Goal: Task Accomplishment & Management: Manage account settings

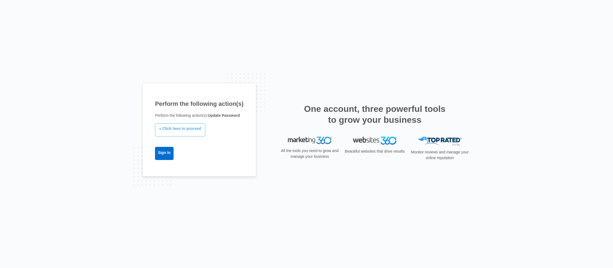
click at [184, 130] on link "» Click here to proceed" at bounding box center [180, 129] width 50 height 13
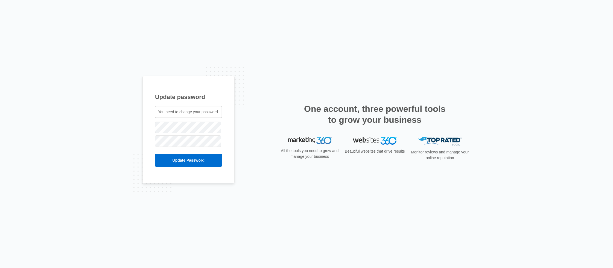
click at [228, 102] on div "Update password You need to change your password. erin@certifiedcleaningco.com" at bounding box center [189, 130] width 92 height 108
click at [193, 162] on input "Update Password" at bounding box center [188, 160] width 67 height 13
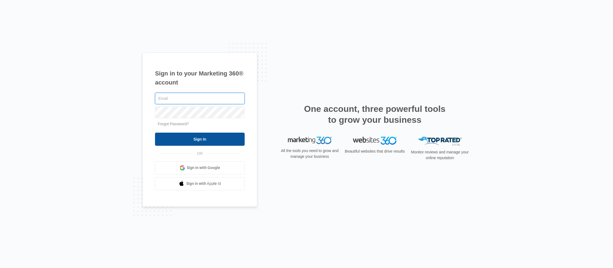
type input "[PERSON_NAME][EMAIL_ADDRESS][DOMAIN_NAME]"
click at [190, 140] on input "Sign In" at bounding box center [200, 139] width 90 height 13
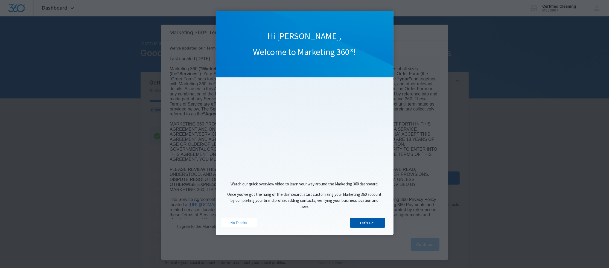
click at [368, 224] on link "Let's Go!" at bounding box center [368, 223] width 36 height 10
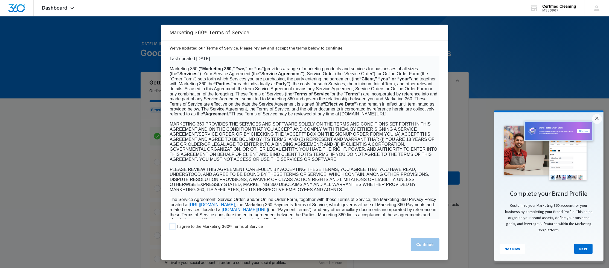
click at [172, 227] on span at bounding box center [172, 226] width 5 height 5
click at [172, 227] on input "I agree to the Marketing 360® Terms of Service" at bounding box center [172, 226] width 5 height 5
checkbox input "true"
click at [417, 243] on button "Continue" at bounding box center [425, 244] width 29 height 13
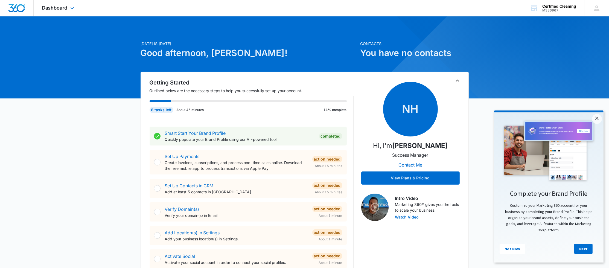
click at [68, 8] on div "Dashboard Apps Reputation Websites Forms CRM Email Social Content Ads Intellige…" at bounding box center [59, 8] width 50 height 16
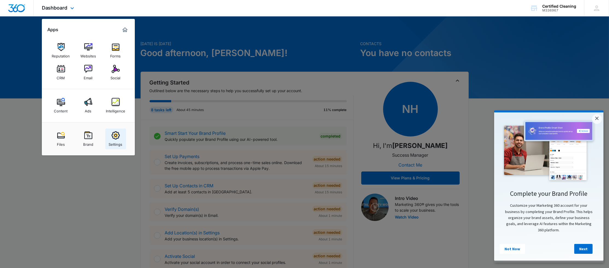
click at [115, 138] on img at bounding box center [116, 135] width 8 height 8
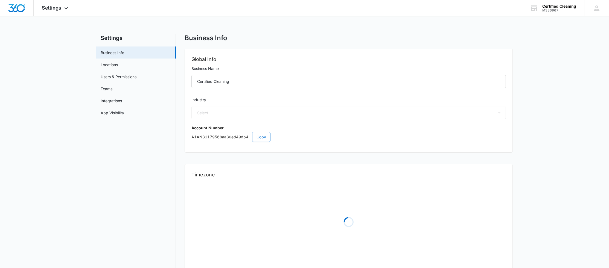
select select "52"
select select "US"
select select "America/New_York"
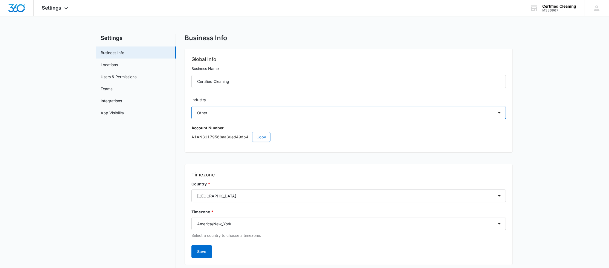
click at [500, 112] on select "Select Accounting / CPA Assisted Living Attorney / Law Firm Auto Repair Carpet …" at bounding box center [349, 112] width 315 height 13
click at [192, 106] on select "Select Accounting / CPA Assisted Living Attorney / Law Firm Auto Repair Carpet …" at bounding box center [349, 112] width 315 height 13
click at [112, 62] on link "Locations" at bounding box center [109, 65] width 17 height 6
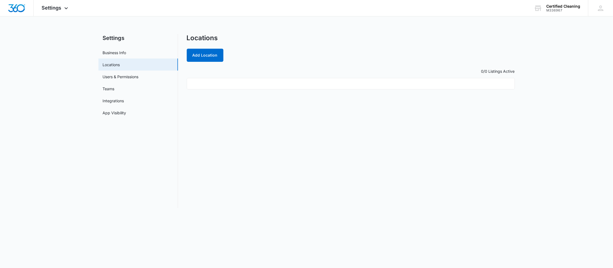
click at [261, 81] on ul at bounding box center [351, 83] width 328 height 11
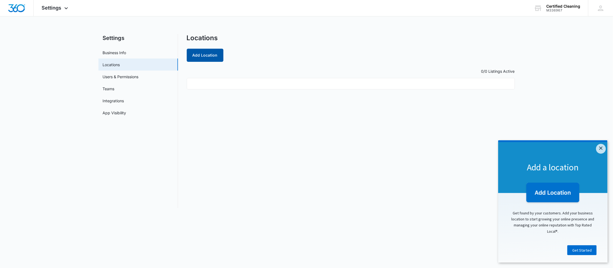
click at [206, 52] on button "Add Location" at bounding box center [205, 55] width 37 height 13
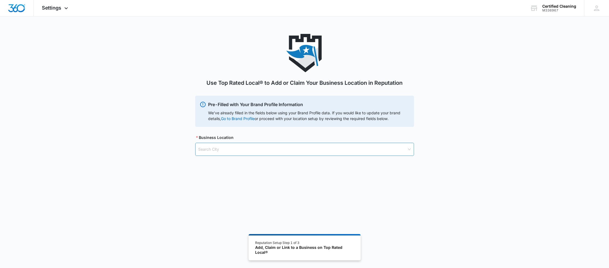
click at [224, 149] on input "search" at bounding box center [303, 149] width 208 height 13
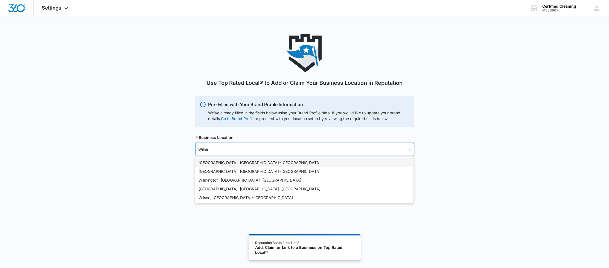
type input "Wilmin"
click at [222, 179] on div "Wilmington, MA - USA" at bounding box center [305, 180] width 212 height 6
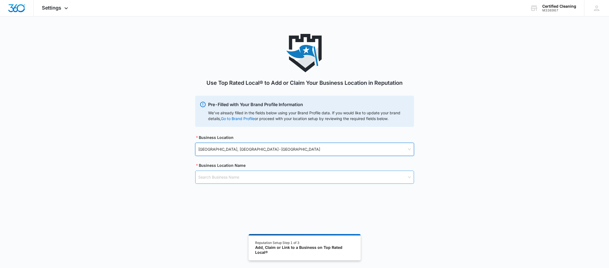
click at [210, 178] on input "search" at bounding box center [303, 177] width 208 height 13
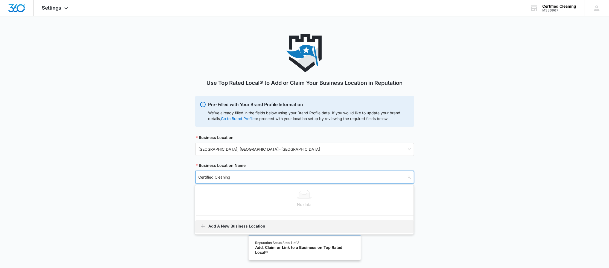
type input "Certified Cleaning"
click at [245, 224] on button "Add A New Business Location" at bounding box center [304, 226] width 218 height 13
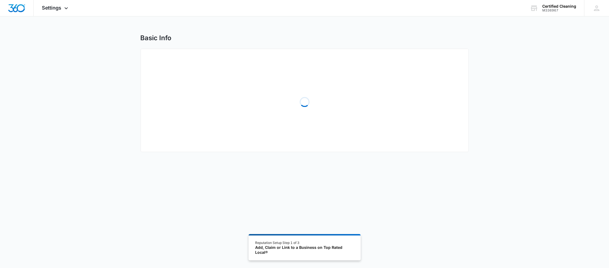
select select "Massachusetts"
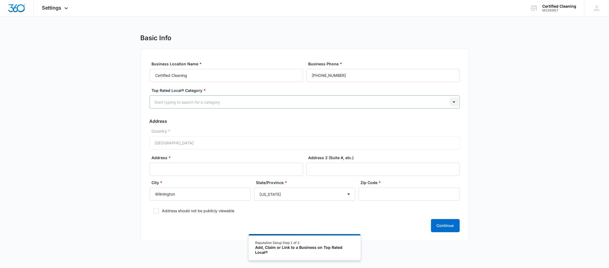
click at [455, 101] on div at bounding box center [454, 102] width 9 height 9
click at [198, 105] on div at bounding box center [298, 102] width 287 height 7
type input "cleani"
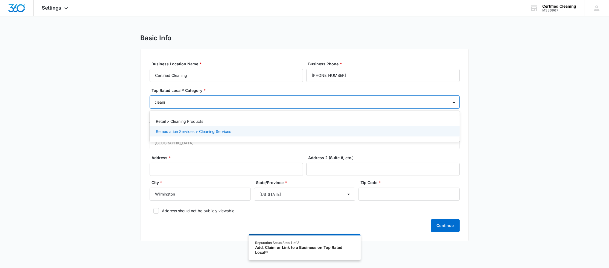
click at [204, 132] on p "Remediation Services > Cleaning Services" at bounding box center [193, 132] width 75 height 6
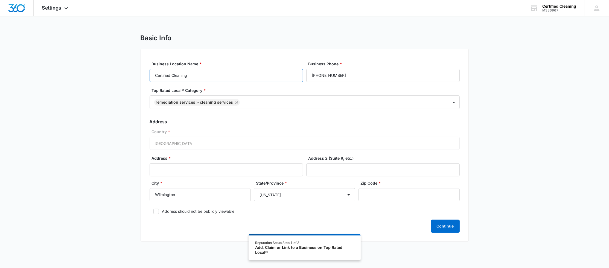
click at [204, 76] on input "Certified Cleaning" at bounding box center [226, 75] width 153 height 13
type input "Certified Cleaning Company"
click at [320, 171] on input "Address 2 (Suite #, etc.)" at bounding box center [382, 169] width 153 height 13
type input "15A"
click at [178, 169] on input "Address *" at bounding box center [226, 169] width 153 height 13
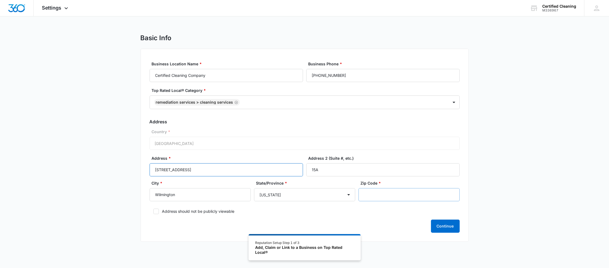
type input "5 Middlesex Ave"
click at [379, 196] on input "Zip Code *" at bounding box center [409, 194] width 101 height 13
type input "01880"
click at [439, 227] on button "Continue" at bounding box center [445, 226] width 29 height 13
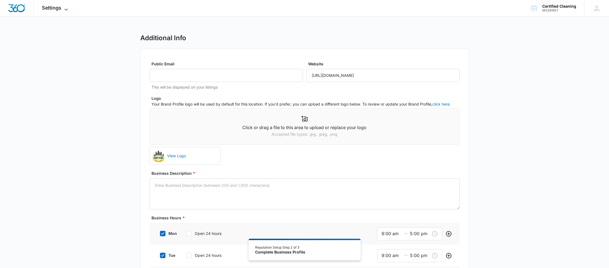
click at [51, 9] on span "Settings" at bounding box center [52, 8] width 20 height 6
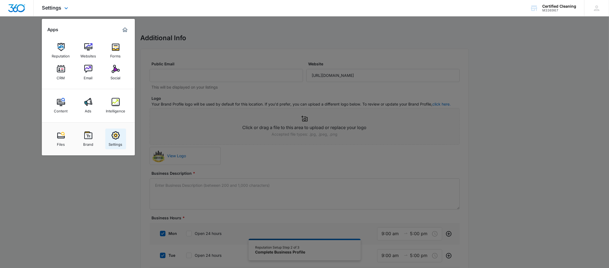
click at [115, 139] on img at bounding box center [116, 135] width 8 height 8
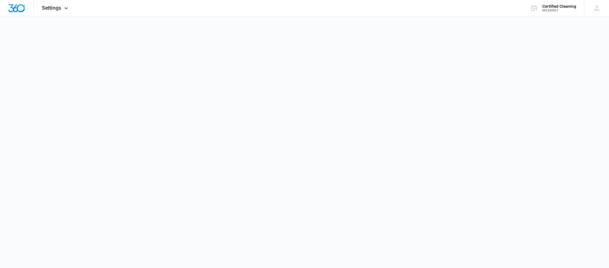
select select "52"
select select "US"
select select "America/New_York"
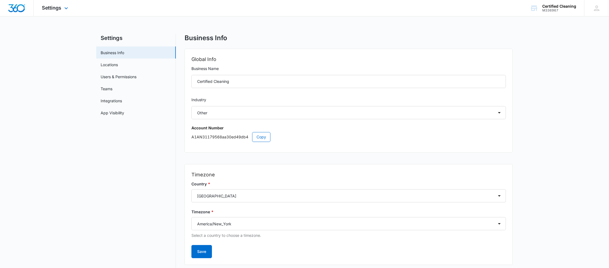
click at [17, 6] on img "Dashboard" at bounding box center [17, 8] width 18 height 8
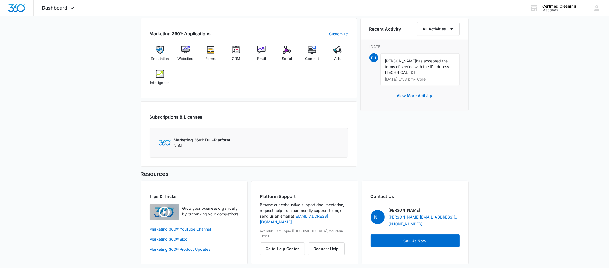
scroll to position [341, 0]
